Goal: Task Accomplishment & Management: Use online tool/utility

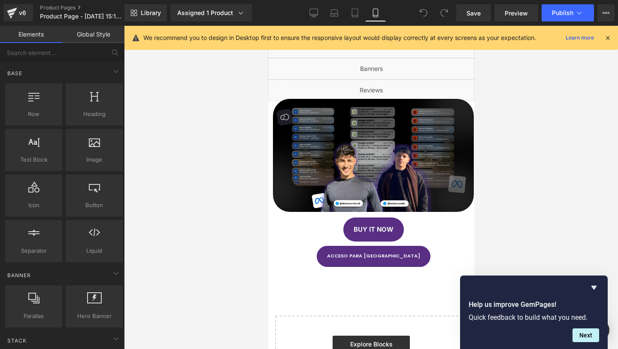
scroll to position [161, 0]
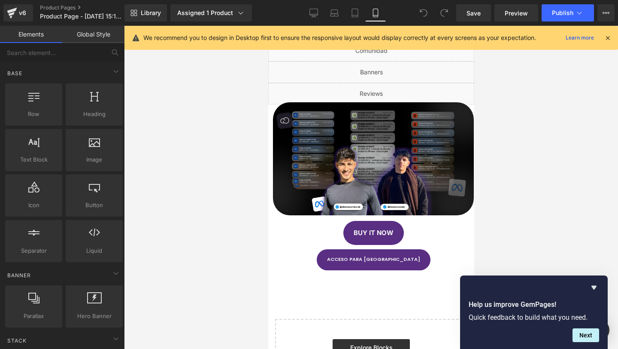
click at [398, 91] on div "Liquid" at bounding box center [371, 93] width 206 height 21
click at [397, 91] on link at bounding box center [394, 89] width 11 height 13
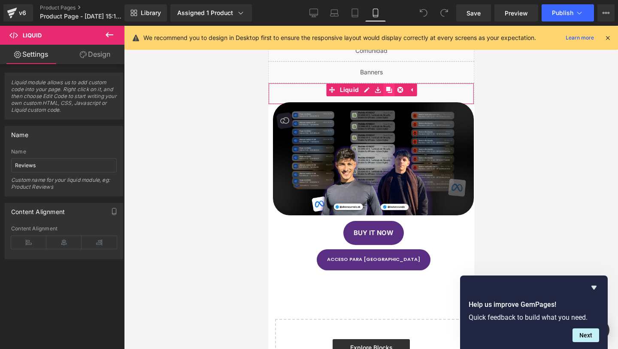
click at [388, 91] on icon at bounding box center [389, 90] width 6 height 6
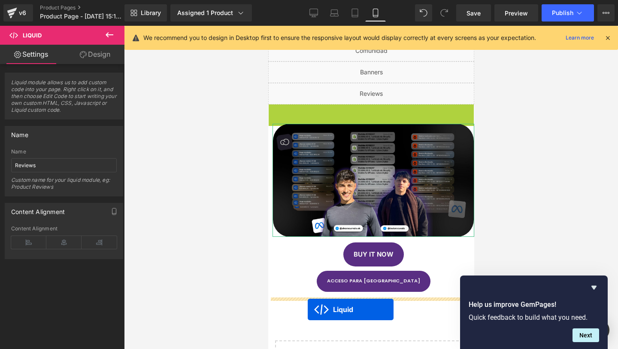
drag, startPoint x: 348, startPoint y: 112, endPoint x: 307, endPoint y: 309, distance: 200.3
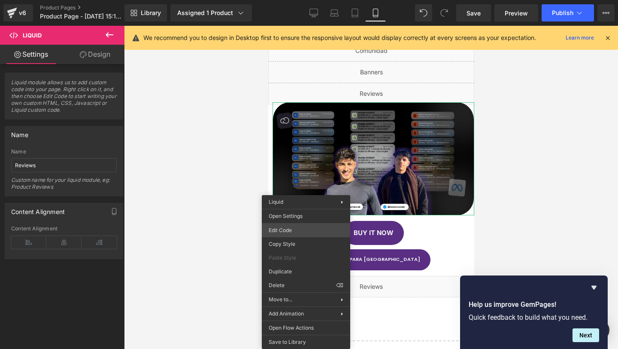
click at [321, 0] on div "Liquid You are previewing how the will restyle your page. You can not edit Elem…" at bounding box center [309, 0] width 618 height 0
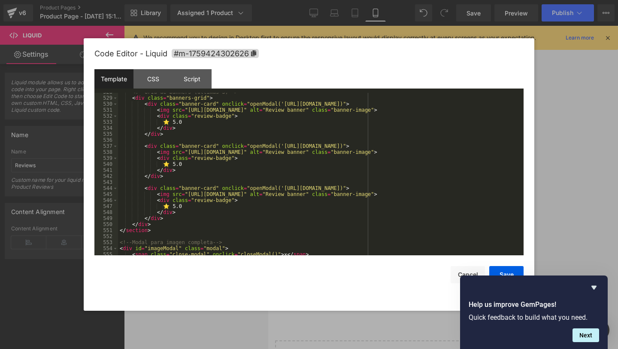
scroll to position [3637, 0]
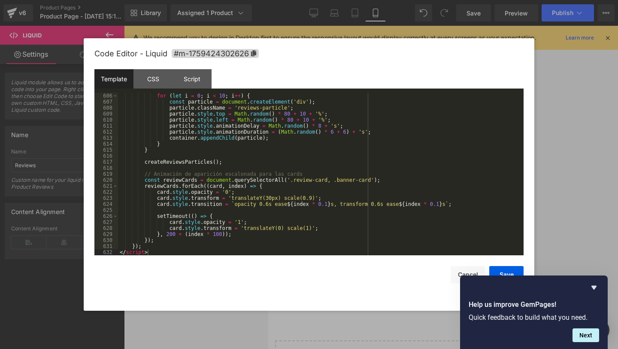
drag, startPoint x: 163, startPoint y: 252, endPoint x: 192, endPoint y: 340, distance: 92.3
click at [0, 107] on html "Liquid You are previewing how the will restyle your page. You can not edit Elem…" at bounding box center [309, 174] width 618 height 349
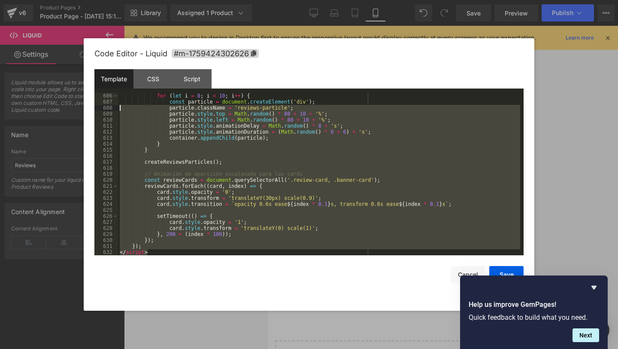
click at [152, 254] on div "for ( let i = 0 ; i < 10 ; i ++ ) { const particle = document . createElement (…" at bounding box center [319, 174] width 402 height 162
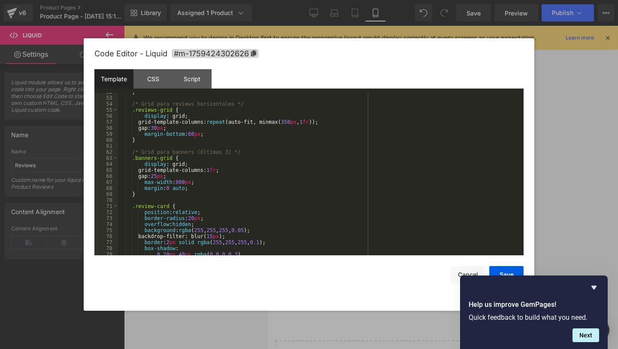
scroll to position [0, 0]
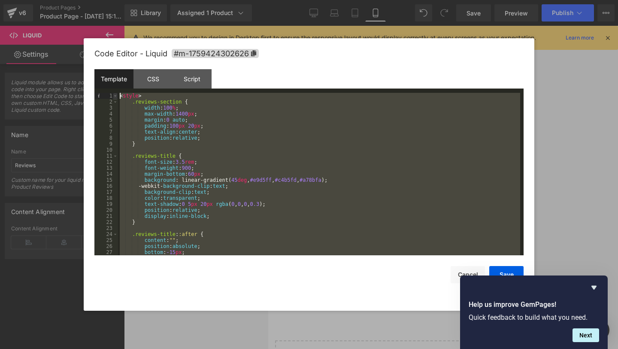
drag, startPoint x: 153, startPoint y: 252, endPoint x: 114, endPoint y: 97, distance: 159.9
click at [114, 97] on pre "1 2 3 4 5 6 7 8 9 10 11 12 13 14 15 16 17 18 19 20 21 22 23 24 25 26 27 28 < st…" at bounding box center [308, 174] width 429 height 162
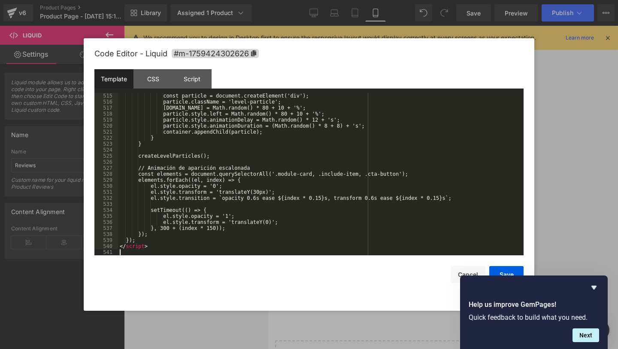
scroll to position [3096, 0]
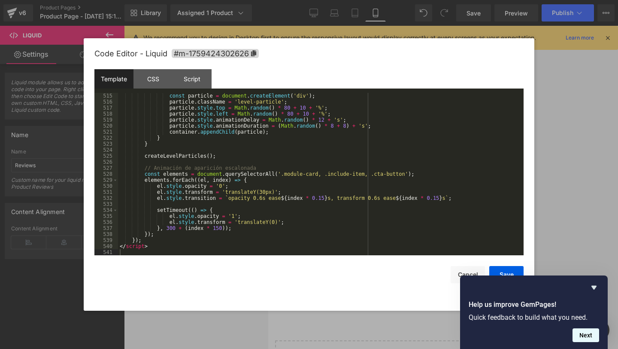
click at [587, 335] on button "Next" at bounding box center [586, 335] width 27 height 14
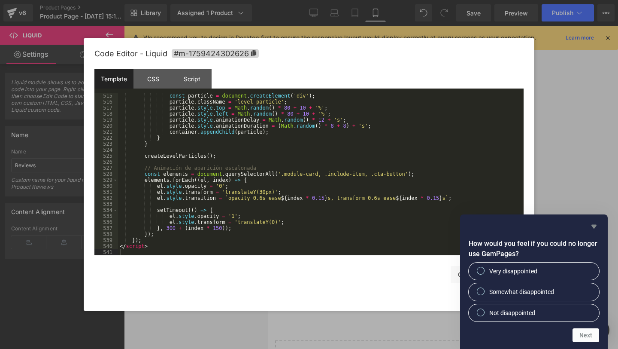
click at [596, 230] on icon "Hide survey" at bounding box center [594, 226] width 10 height 10
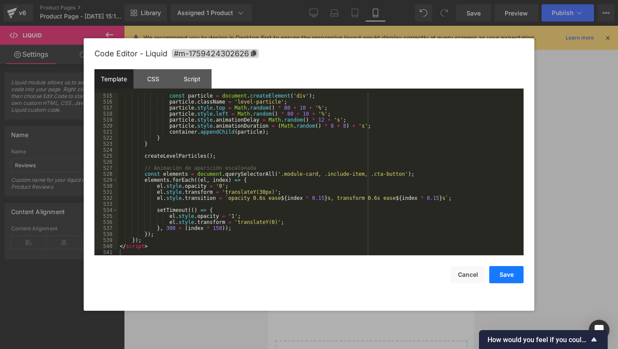
click at [511, 280] on button "Save" at bounding box center [506, 274] width 34 height 17
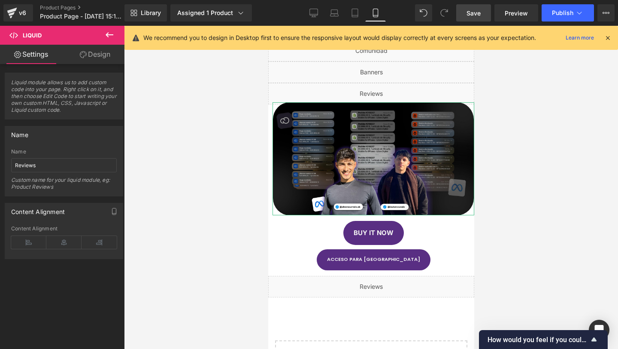
click at [480, 11] on span "Save" at bounding box center [474, 13] width 14 height 9
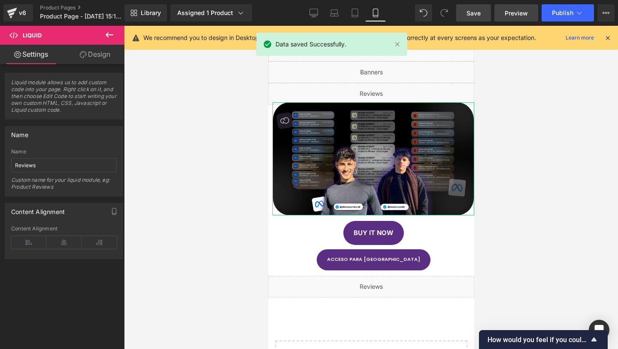
click at [505, 15] on link "Preview" at bounding box center [517, 12] width 44 height 17
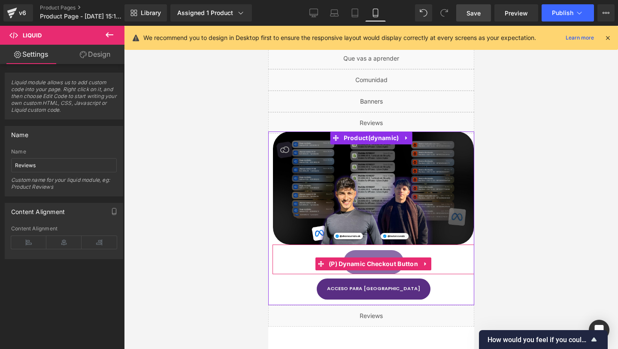
scroll to position [131, 0]
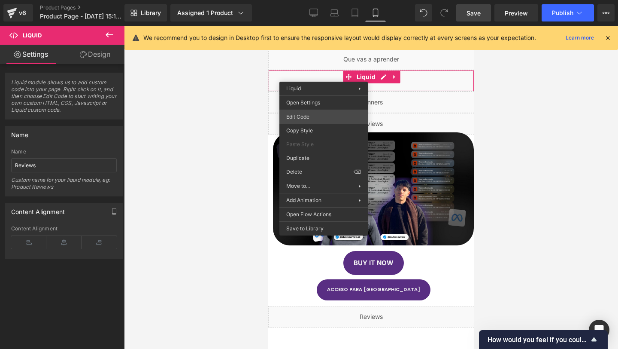
click at [318, 0] on div "Liquid You are previewing how the will restyle your page. You can not edit Elem…" at bounding box center [309, 0] width 618 height 0
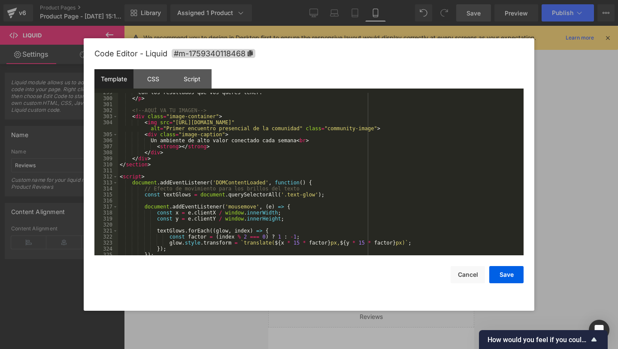
scroll to position [1797, 0]
drag, startPoint x: 322, startPoint y: 140, endPoint x: 143, endPoint y: 140, distance: 179.1
click at [143, 140] on div "con los resultados que vos queres tener. </ p > <!-- AQUÍ VA TU IMAGEN --> < di…" at bounding box center [319, 175] width 402 height 174
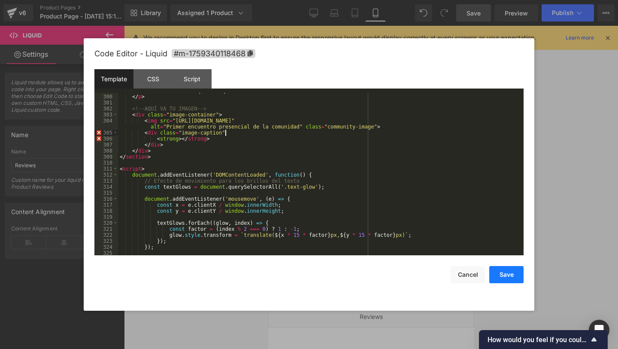
click at [509, 280] on button "Save" at bounding box center [506, 274] width 34 height 17
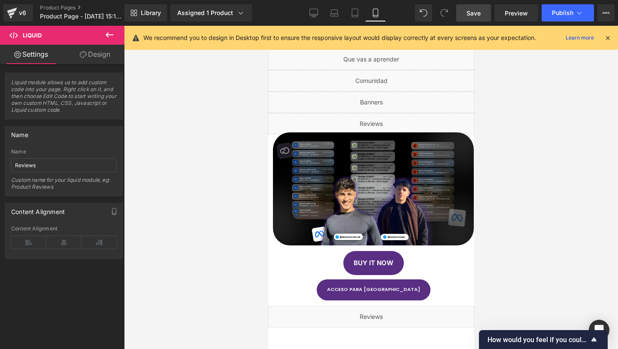
click at [473, 13] on span "Save" at bounding box center [474, 13] width 14 height 9
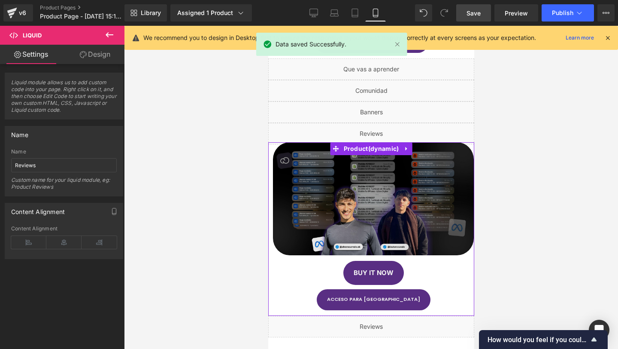
scroll to position [109, 0]
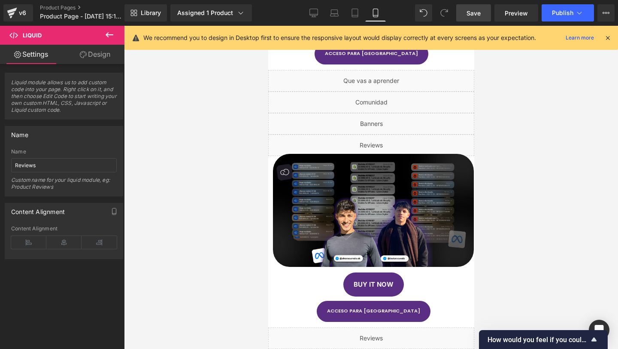
click at [470, 14] on span "Save" at bounding box center [474, 13] width 14 height 9
click at [522, 18] on link "Preview" at bounding box center [517, 12] width 44 height 17
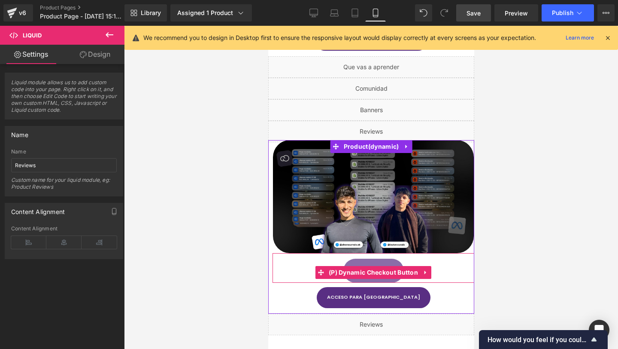
scroll to position [125, 0]
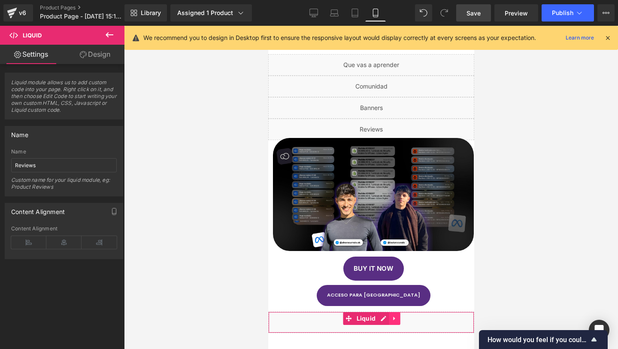
click at [391, 320] on icon at bounding box center [394, 318] width 6 height 6
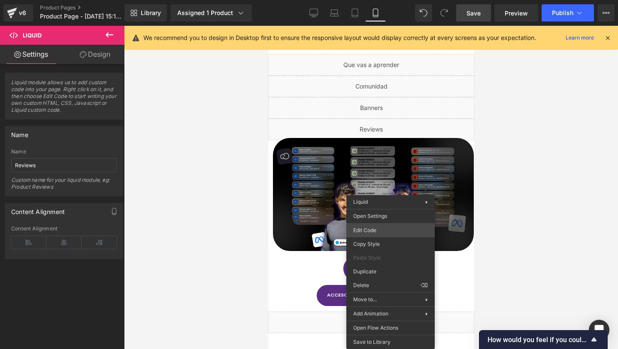
click at [394, 0] on div "Liquid You are previewing how the will restyle your page. You can not edit Elem…" at bounding box center [309, 0] width 618 height 0
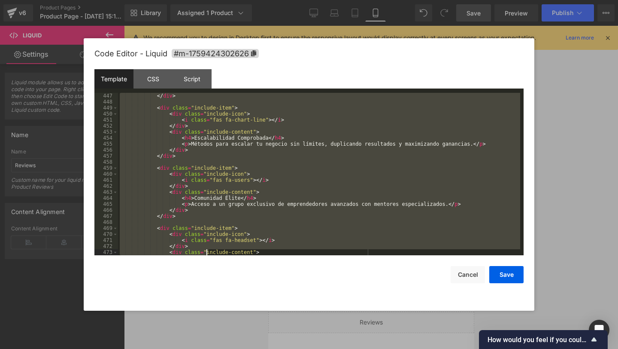
scroll to position [3096, 0]
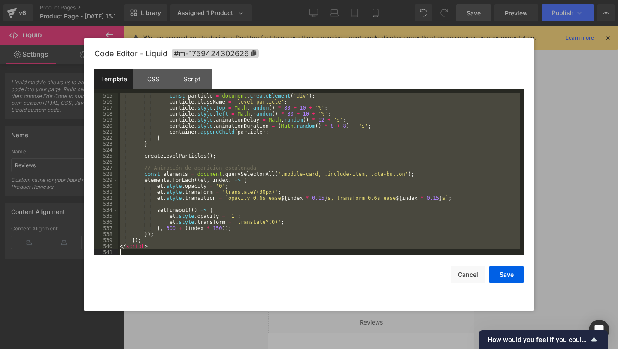
drag, startPoint x: 120, startPoint y: 95, endPoint x: 208, endPoint y: 348, distance: 268.2
click at [208, 348] on body "Liquid You are previewing how the will restyle your page. You can not edit Elem…" at bounding box center [309, 174] width 618 height 349
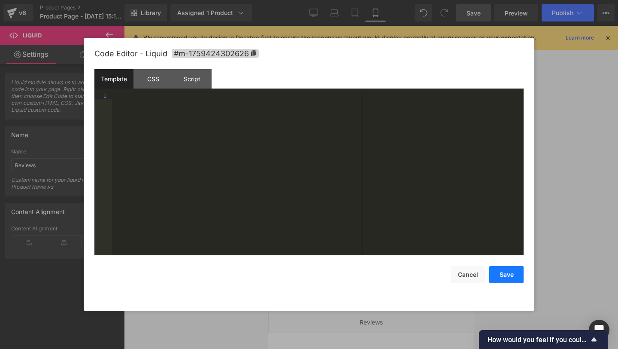
click at [498, 276] on button "Save" at bounding box center [506, 274] width 34 height 17
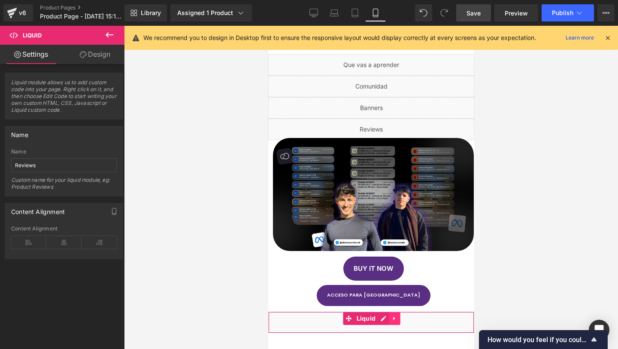
click at [396, 322] on link at bounding box center [394, 318] width 11 height 13
click at [401, 316] on icon at bounding box center [400, 318] width 6 height 6
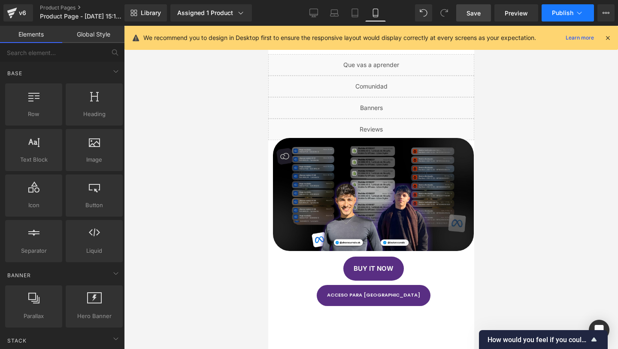
click at [558, 18] on button "Publish" at bounding box center [568, 12] width 52 height 17
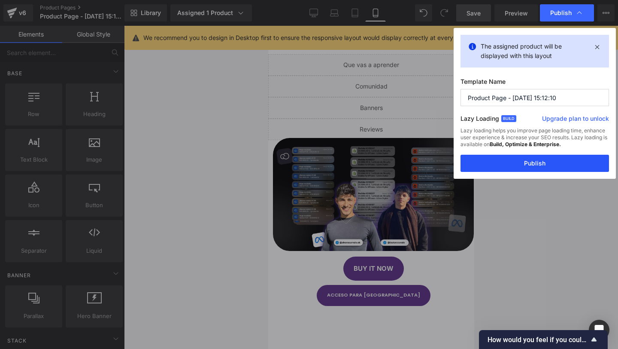
click at [506, 170] on button "Publish" at bounding box center [535, 163] width 149 height 17
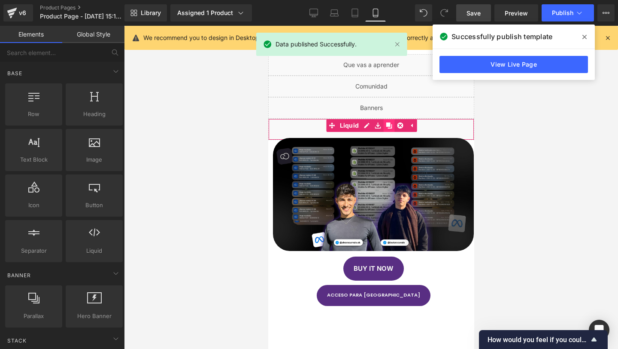
click at [387, 128] on icon at bounding box center [389, 125] width 6 height 6
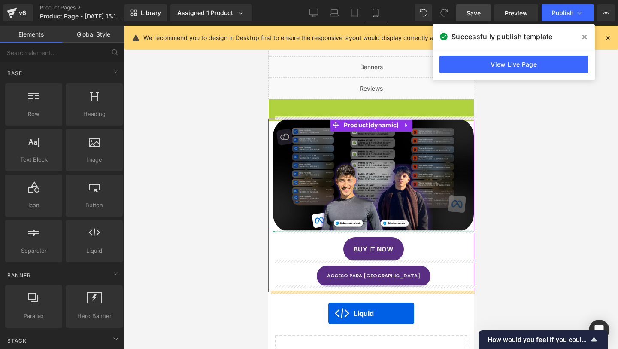
scroll to position [175, 0]
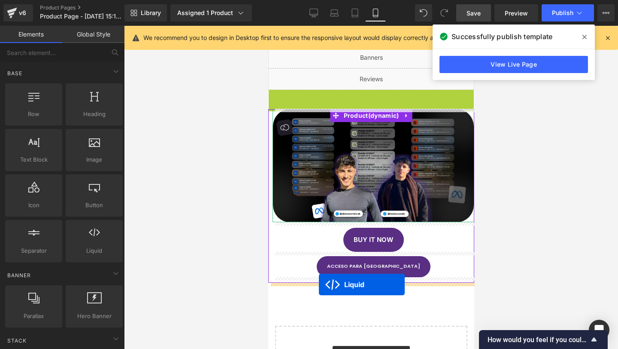
drag, startPoint x: 349, startPoint y: 148, endPoint x: 318, endPoint y: 284, distance: 139.5
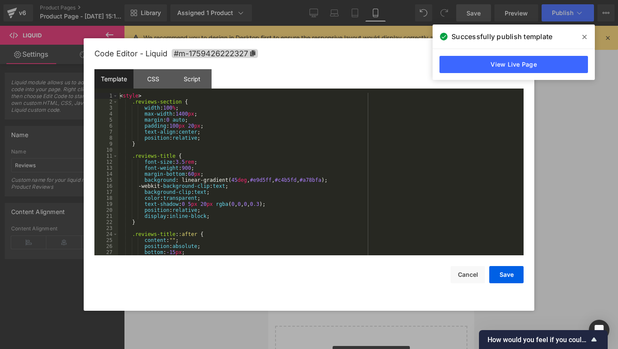
click at [301, 0] on div "Liquid You are previewing how the will restyle your page. You can not edit Elem…" at bounding box center [309, 0] width 618 height 0
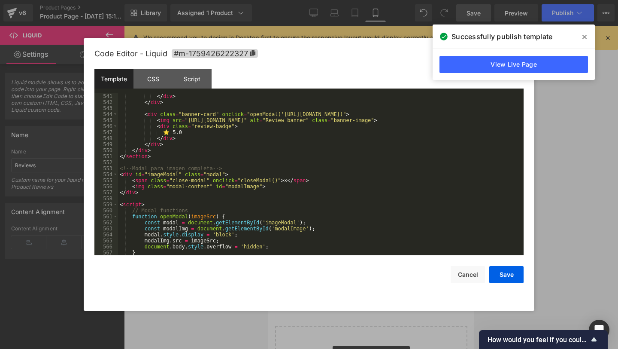
scroll to position [3637, 0]
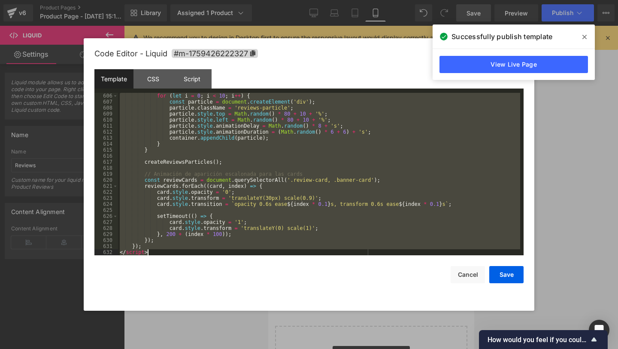
drag, startPoint x: 120, startPoint y: 96, endPoint x: 171, endPoint y: 269, distance: 180.8
click at [171, 269] on div "Code Editor - Liquid #m-1759426222327 Template CSS Script Data 606 607 608 609 …" at bounding box center [308, 174] width 429 height 272
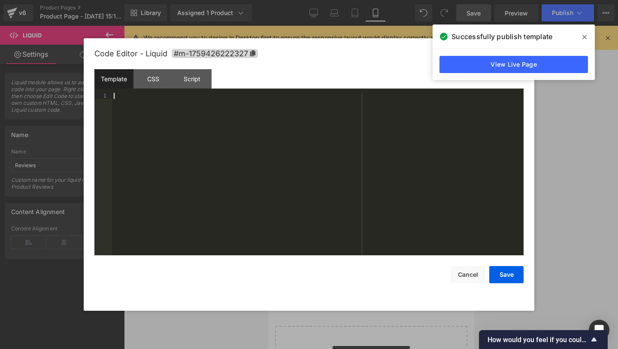
scroll to position [3096, 0]
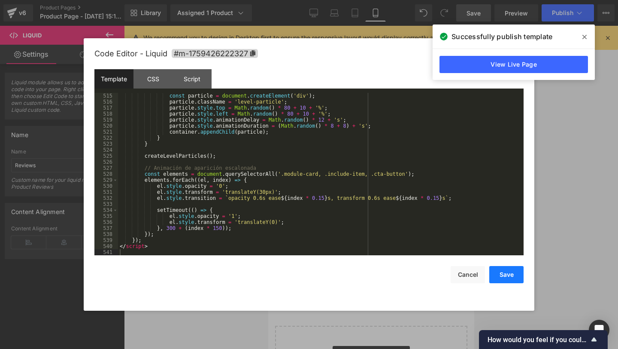
click at [505, 277] on button "Save" at bounding box center [506, 274] width 34 height 17
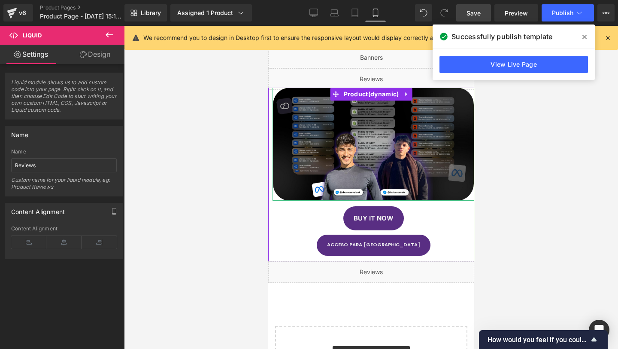
click at [476, 15] on span "Save" at bounding box center [474, 13] width 14 height 9
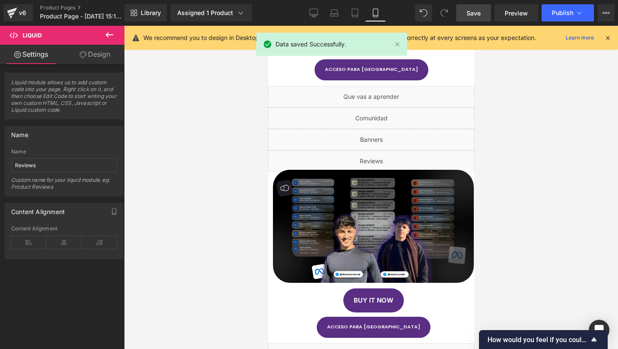
scroll to position [259, 0]
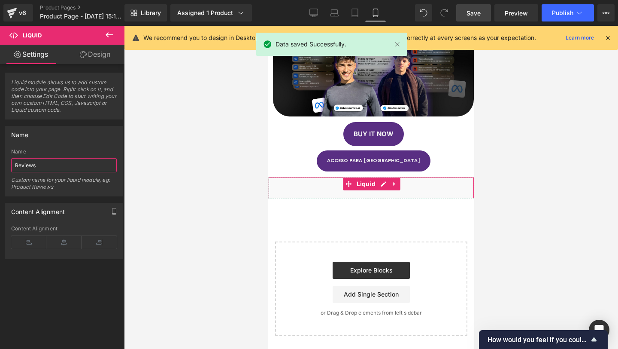
drag, startPoint x: 60, startPoint y: 162, endPoint x: 0, endPoint y: 158, distance: 59.8
click at [0, 158] on div "Name Reviews Name Reviews Custom name for your liquid module, eg: Product Revie…" at bounding box center [64, 157] width 128 height 77
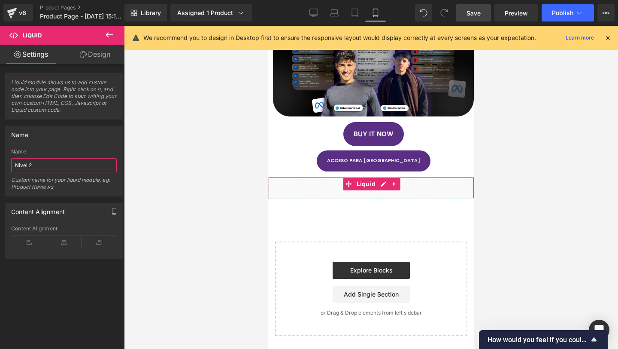
type input "Nivel 2"
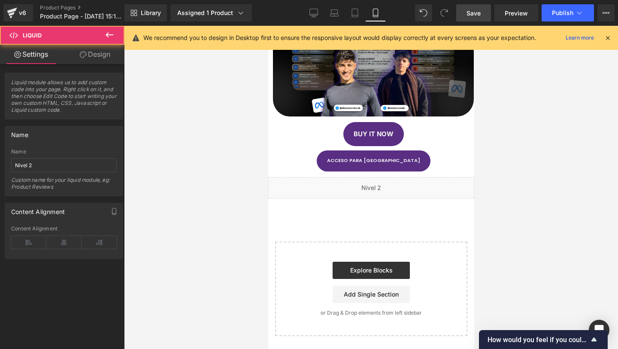
click at [302, 192] on div "Liquid" at bounding box center [371, 187] width 206 height 21
